Goal: Check status

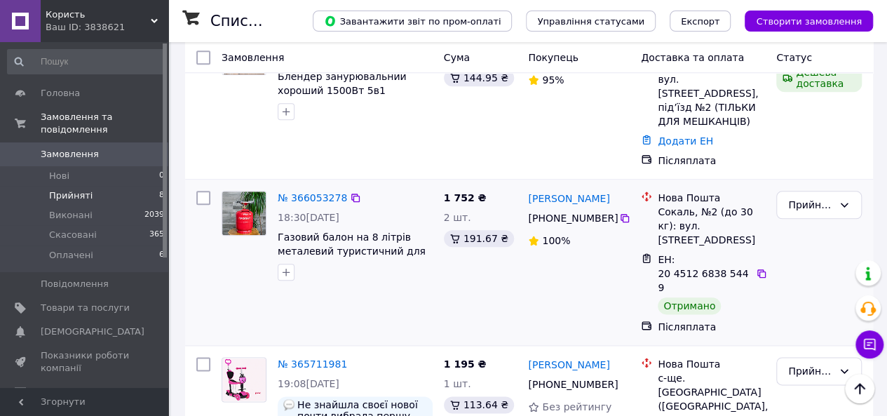
scroll to position [670, 0]
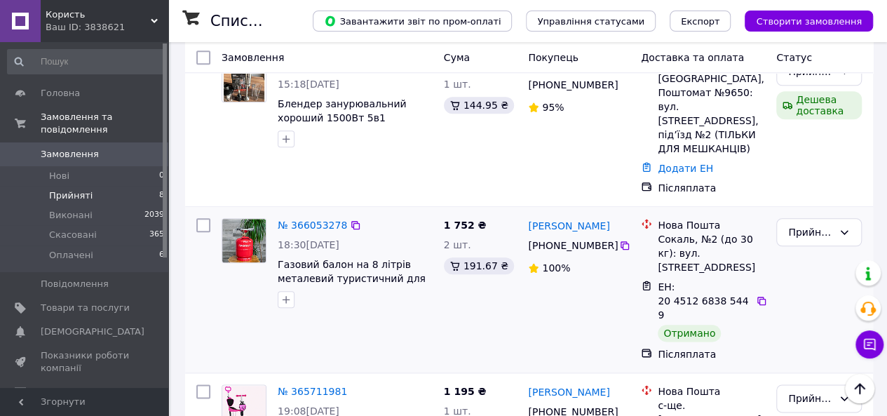
drag, startPoint x: 821, startPoint y: 143, endPoint x: 821, endPoint y: 155, distance: 11.9
click at [820, 224] on div "Прийнято" at bounding box center [810, 231] width 45 height 15
click at [821, 174] on li "Виконано" at bounding box center [819, 171] width 84 height 25
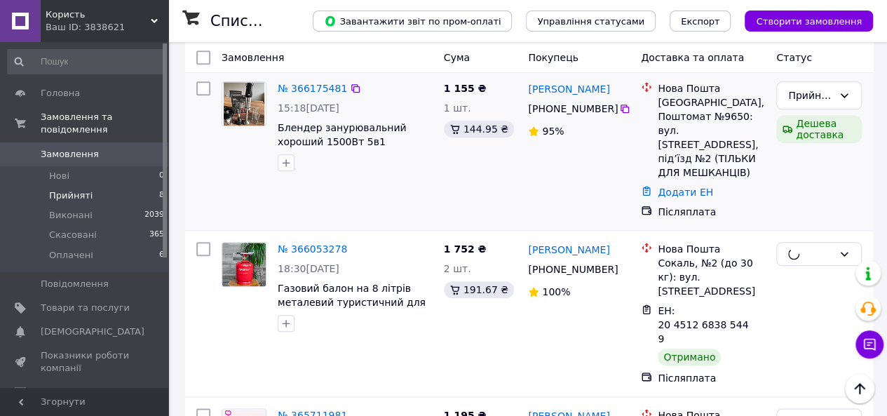
scroll to position [459, 0]
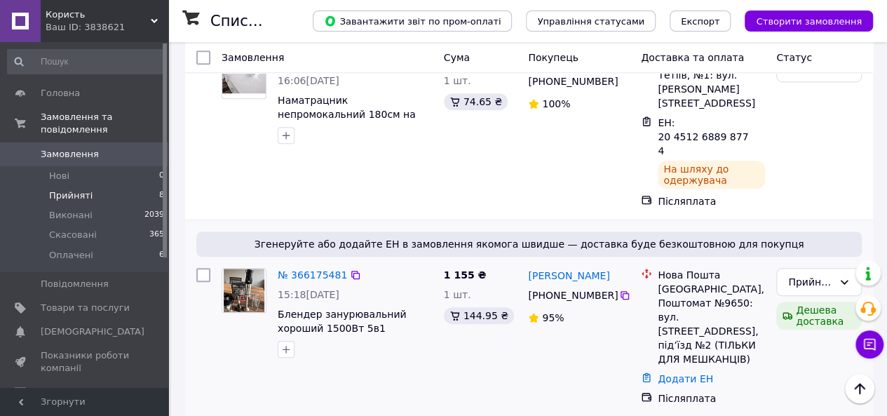
scroll to position [670, 0]
